Goal: Task Accomplishment & Management: Manage account settings

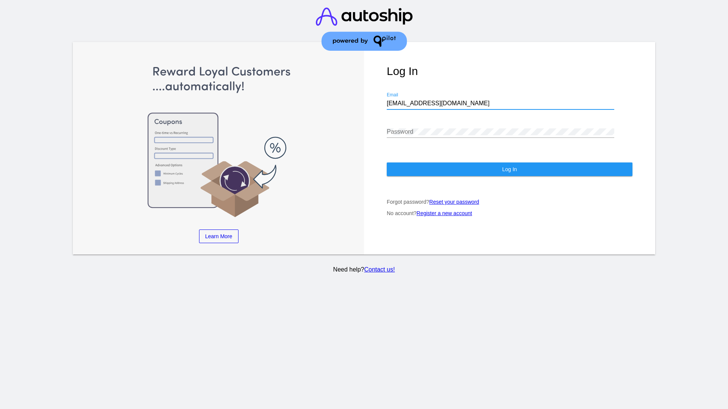
type input "[EMAIL_ADDRESS][DOMAIN_NAME]"
click at [509, 169] on span "Log In" at bounding box center [509, 169] width 15 height 6
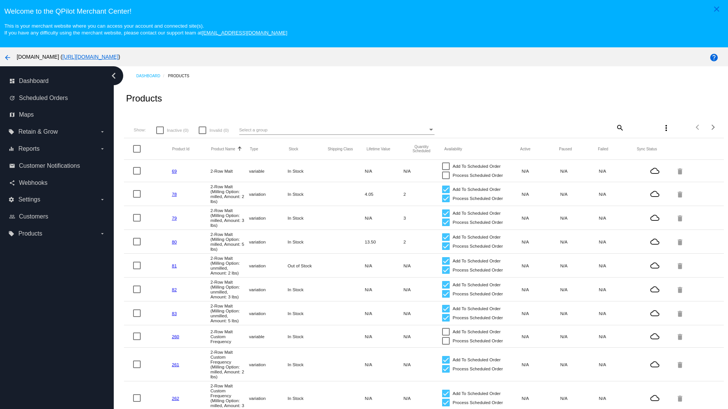
click at [619, 127] on mat-icon "search" at bounding box center [619, 128] width 9 height 12
type input "New Prd 1050"
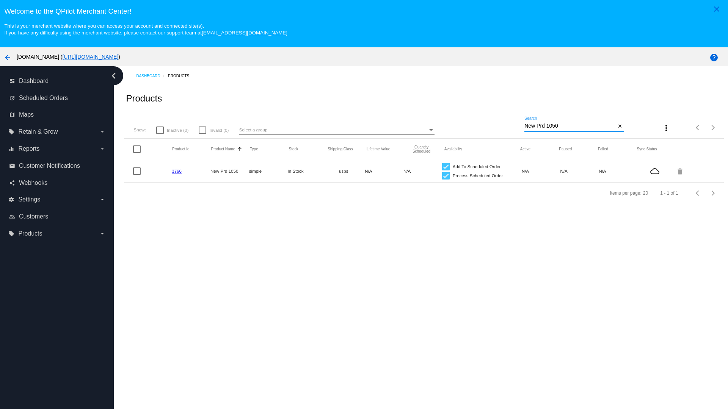
click at [177, 171] on link "3766" at bounding box center [177, 171] width 10 height 5
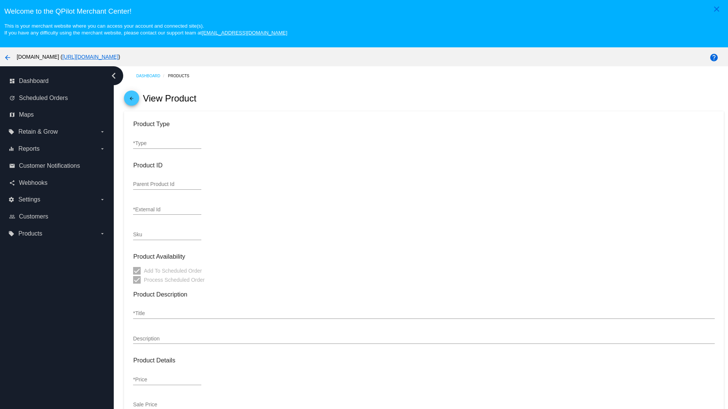
type input "simple"
type input "3766"
type input "new prd for testing"
type input "New Prd 1050"
type input "11"
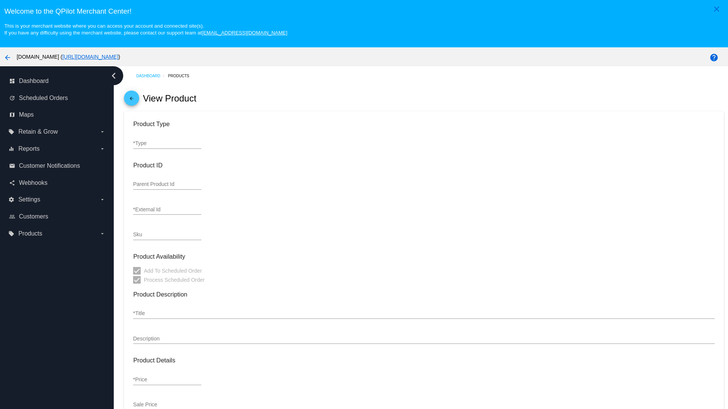
type input "9"
type input "2"
type input "10"
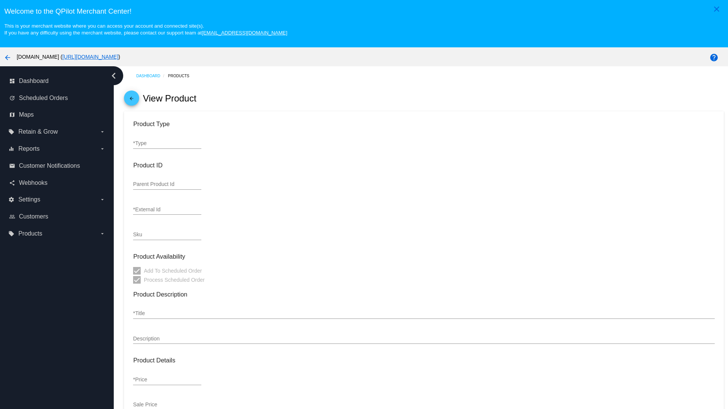
type input "usps"
type input "reduced-rate"
type input "In Stock"
click at [131, 100] on mat-icon "arrow_back" at bounding box center [131, 100] width 9 height 9
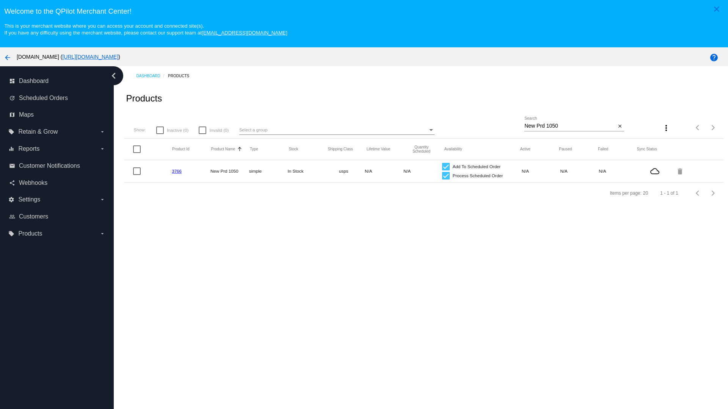
click at [680, 171] on mat-icon "delete" at bounding box center [680, 171] width 9 height 12
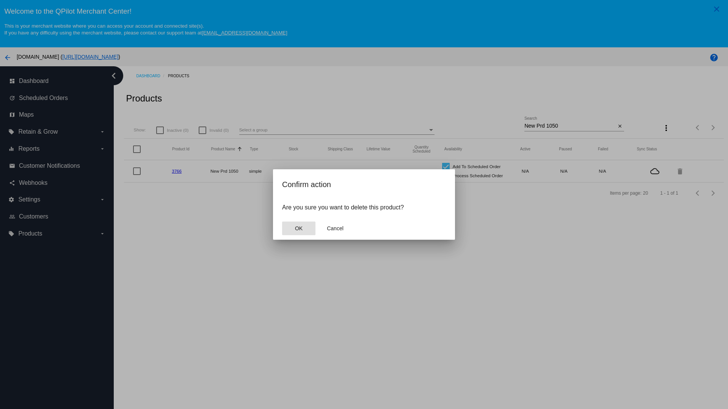
click at [298, 229] on span "OK" at bounding box center [299, 228] width 8 height 6
